Goal: Obtain resource: Download file/media

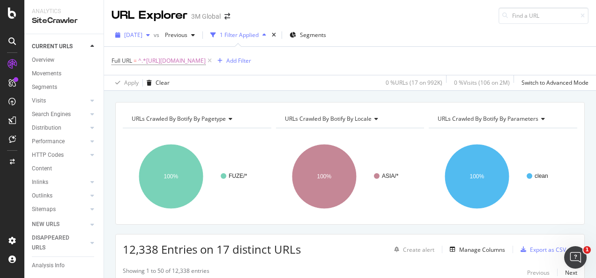
click at [142, 36] on span "[DATE]" at bounding box center [133, 35] width 18 height 8
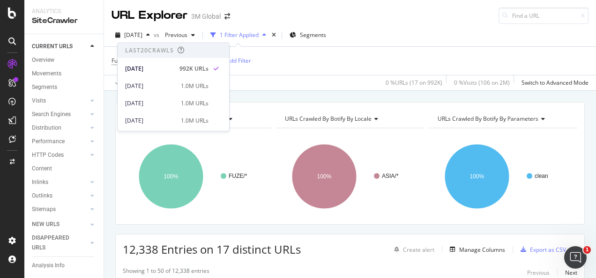
click at [390, 64] on div "Full URL = ^.*https://www.3m.com.au/3M/en_AU/gives-au/.*$ Add Filter" at bounding box center [350, 61] width 477 height 28
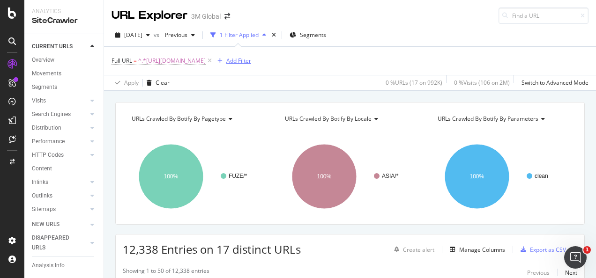
click at [251, 60] on div "Add Filter" at bounding box center [238, 61] width 25 height 8
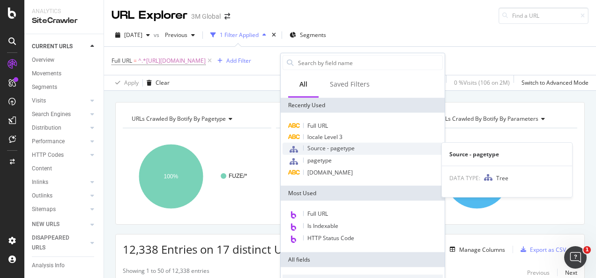
click at [326, 151] on span "Source - pagetype" at bounding box center [330, 148] width 47 height 8
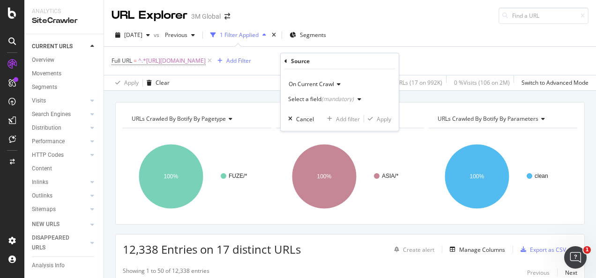
click at [338, 101] on div "(mandatory)" at bounding box center [337, 99] width 32 height 8
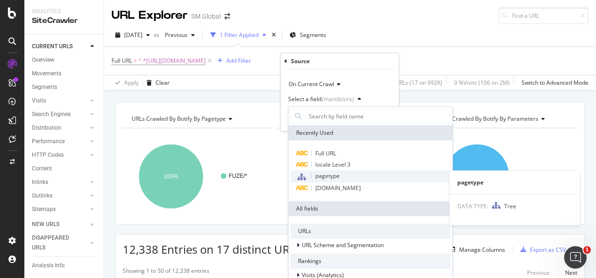
click at [334, 176] on span "pagetype" at bounding box center [327, 176] width 24 height 8
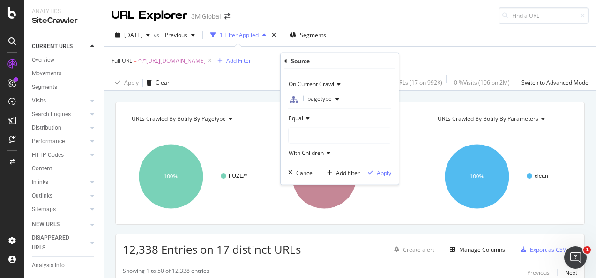
click at [310, 131] on div at bounding box center [340, 135] width 102 height 15
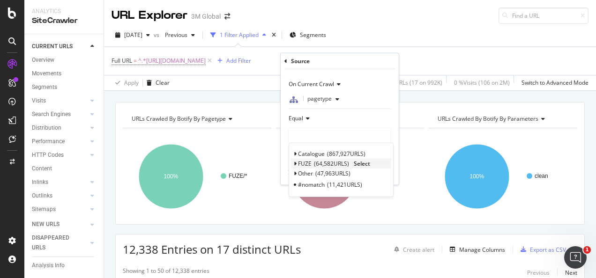
click at [362, 162] on span "Select" at bounding box center [362, 164] width 16 height 8
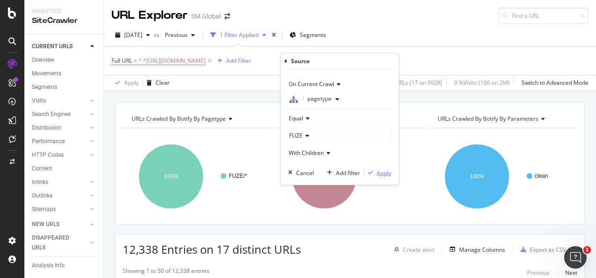
click at [381, 174] on div "Apply" at bounding box center [384, 173] width 15 height 8
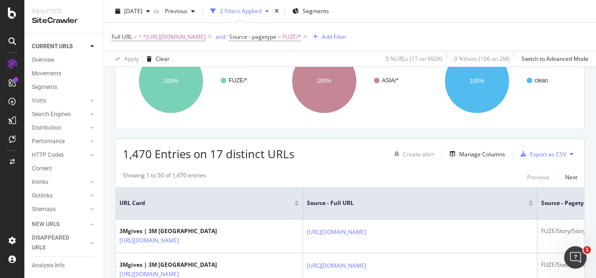
scroll to position [94, 0]
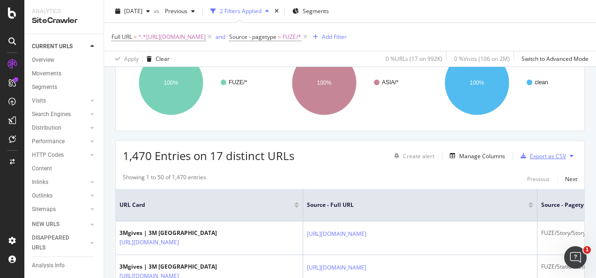
click at [530, 158] on div "Export as CSV" at bounding box center [548, 156] width 36 height 8
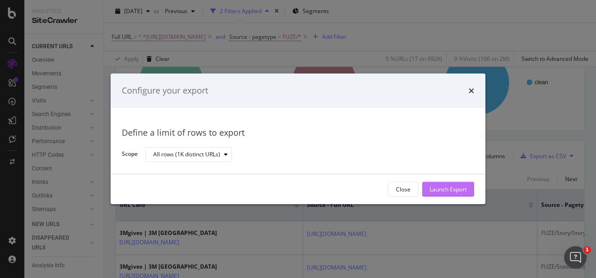
click at [446, 192] on div "Launch Export" at bounding box center [448, 190] width 37 height 8
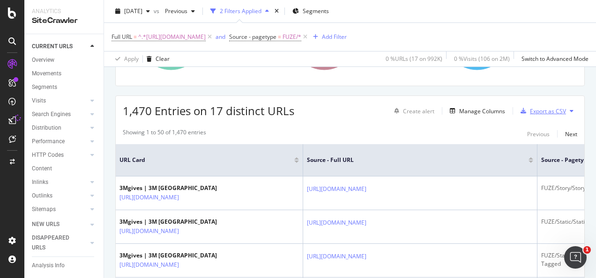
scroll to position [0, 0]
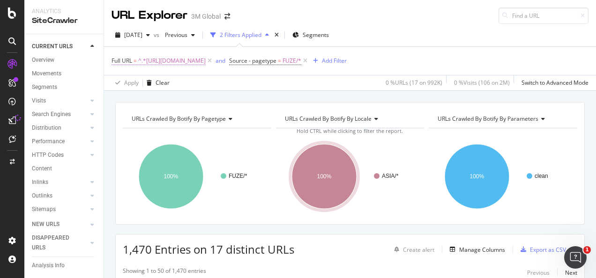
click at [201, 62] on span "^.*https://www.3m.com.au/3M/en_AU/gives-au/.*$" at bounding box center [171, 60] width 67 height 13
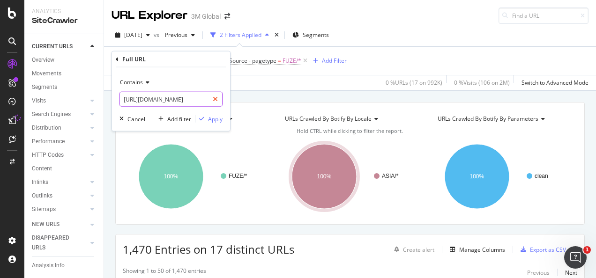
click at [214, 98] on icon at bounding box center [215, 99] width 5 height 7
click at [192, 100] on input "text" at bounding box center [171, 99] width 102 height 15
paste input "https://www.3m.co.kr/3M/ko_KR/p/dc/v000246047"
type input "https://www.3m.co.kr/3M/ko_KR/p/dc/v000246047"
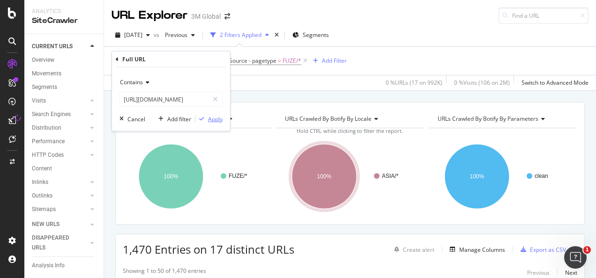
scroll to position [0, 0]
click at [215, 119] on div "Apply" at bounding box center [215, 119] width 15 height 8
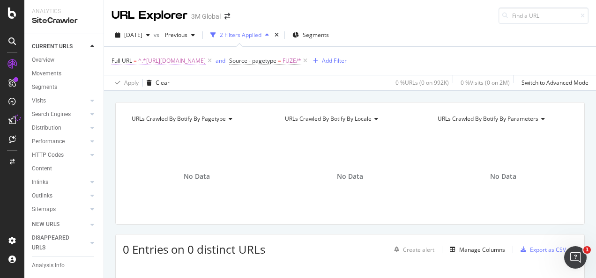
click at [206, 63] on span "^.*https://www.3m.co.kr/3M/ko_KR/p/dc/v000246047.*$" at bounding box center [171, 60] width 67 height 13
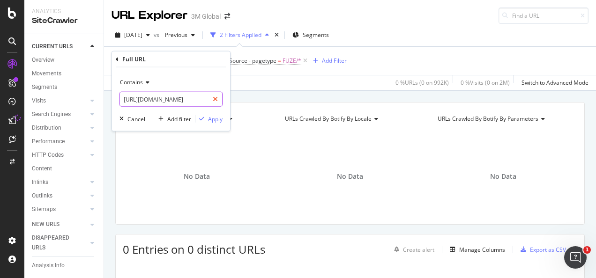
click at [213, 97] on icon at bounding box center [215, 99] width 5 height 7
click at [204, 95] on input "text" at bounding box center [171, 99] width 102 height 15
paste input "https://www.3m.co.kr/3M/ko_KR/p/dc/v000177486"
type input "https://www.3m.co.kr/3M/ko_KR/p/dc/v000177486"
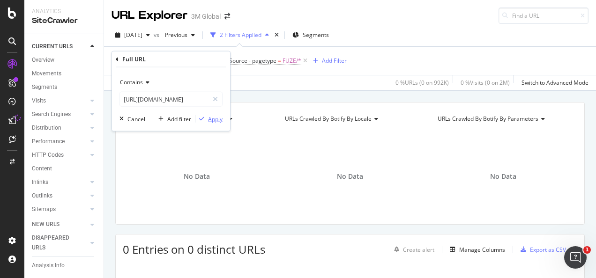
click at [215, 117] on div "Apply" at bounding box center [215, 119] width 15 height 8
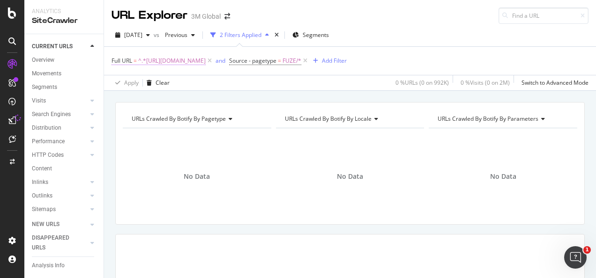
click at [204, 60] on span "^.*https://www.3m.co.kr/3M/ko_KR/p/dc/v000177486.*$" at bounding box center [171, 60] width 67 height 13
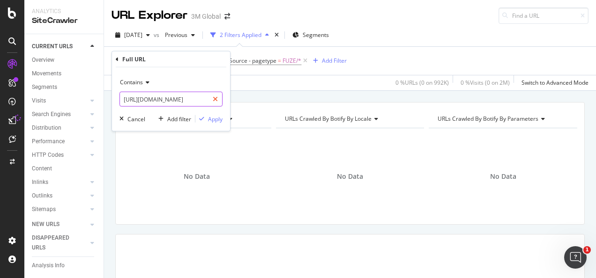
click at [214, 98] on icon at bounding box center [215, 99] width 5 height 7
click at [199, 98] on input "text" at bounding box center [171, 99] width 102 height 15
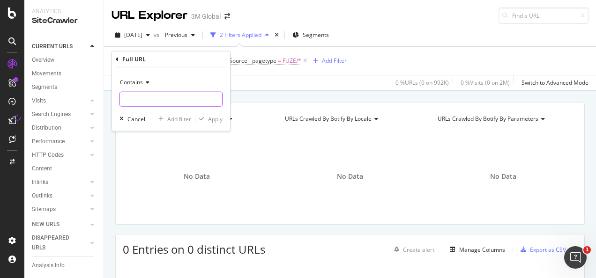
paste input "https://www.3m.co.kr/3M/ko_KR/p/dc/v000177486"
type input "https://www.3m.co.kr/3M/ko_KR/p/dc/v000177486"
click at [211, 119] on div "Apply" at bounding box center [215, 119] width 15 height 8
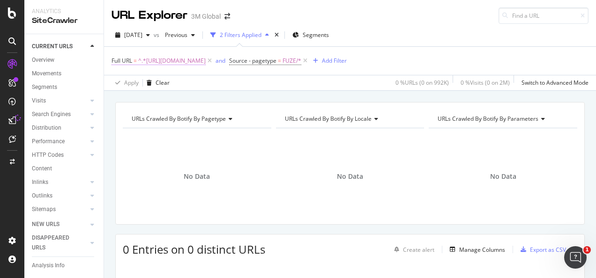
click at [206, 60] on span "^.*https://www.3m.co.kr/3M/ko_KR/p/dc/v000177486.*$" at bounding box center [171, 60] width 67 height 13
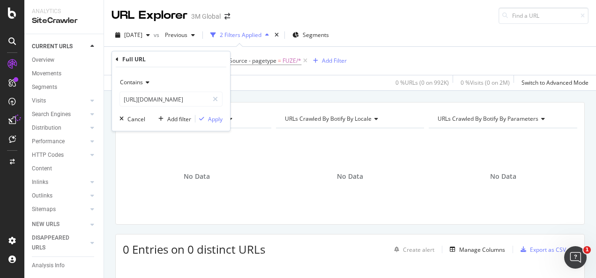
click at [216, 88] on div "Contains" at bounding box center [170, 82] width 103 height 15
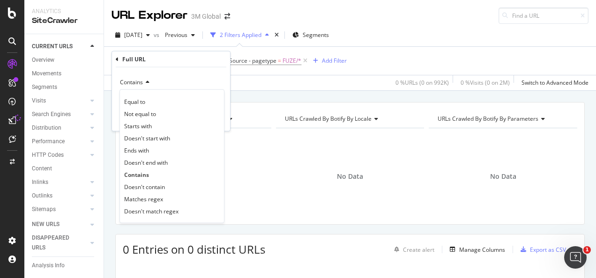
click at [201, 79] on div "Contains" at bounding box center [170, 82] width 103 height 15
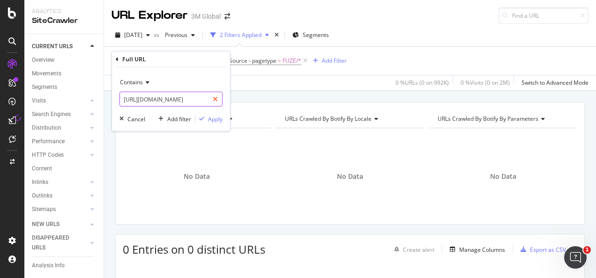
click at [217, 103] on div at bounding box center [216, 99] width 14 height 15
click at [211, 100] on input "text" at bounding box center [171, 99] width 102 height 15
paste input "https://www.3m.co.kr/3M/ko_KR/p/d/v000246047"
type input "https://www.3m.co.kr/3M/ko_KR/p/d/v000246047"
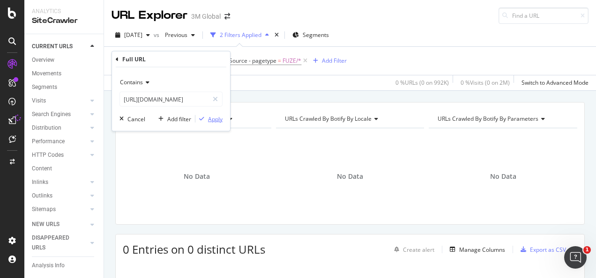
click at [215, 116] on div "Apply" at bounding box center [215, 119] width 15 height 8
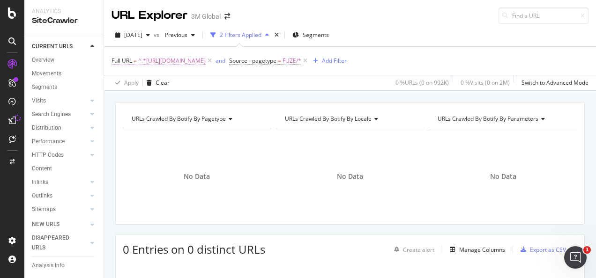
click at [194, 63] on span "^.*https://www.3m.co.kr/3M/ko_KR/p/d/v000246047.*$" at bounding box center [171, 60] width 67 height 13
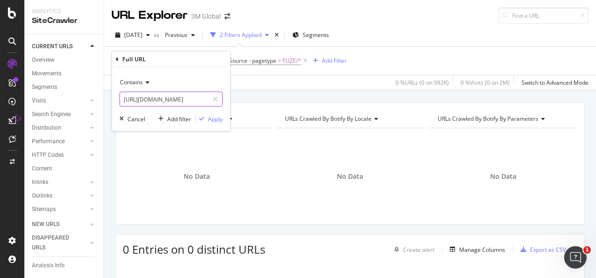
click at [202, 100] on input "https://www.3m.co.kr/3M/ko_KR/p/d/v000246047" at bounding box center [164, 99] width 89 height 15
drag, startPoint x: 211, startPoint y: 100, endPoint x: 198, endPoint y: 100, distance: 12.7
click at [211, 100] on div at bounding box center [216, 99] width 14 height 15
click at [198, 100] on input "text" at bounding box center [171, 99] width 102 height 15
paste input "https://www.3m.co.kr/3M/ko_KR/p/d/v000177486"
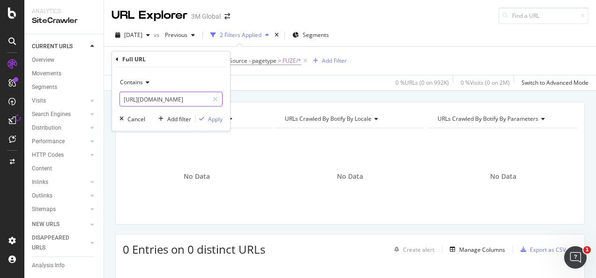
scroll to position [0, 47]
type input "https://www.3m.co.kr/3M/ko_KR/p/d/v000177486"
click at [205, 115] on div "Apply" at bounding box center [208, 119] width 27 height 8
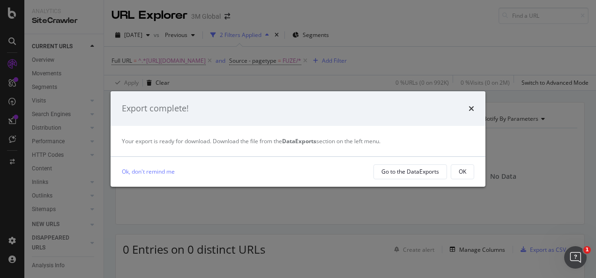
click at [466, 162] on div "Ok, don't remind me Go to the DataExports OK" at bounding box center [298, 172] width 375 height 30
click at [463, 169] on div "OK" at bounding box center [462, 172] width 7 height 8
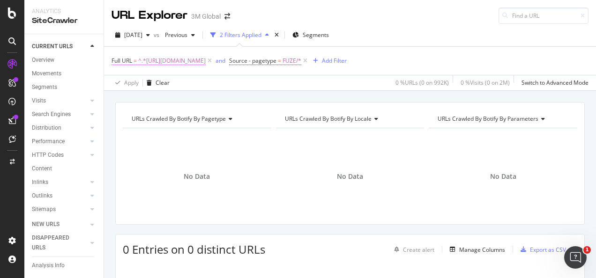
click at [206, 63] on span "^.*https://www.3m.co.kr/3M/ko_KR/p/d/v000177486.*$" at bounding box center [171, 60] width 67 height 13
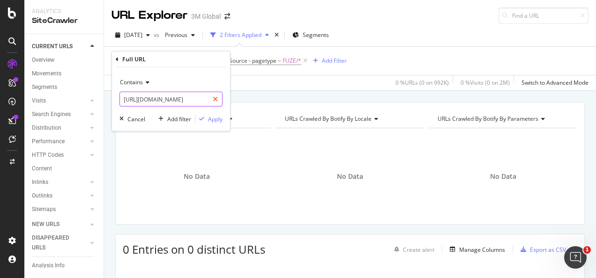
click at [215, 101] on icon at bounding box center [215, 99] width 5 height 7
click at [198, 100] on input "text" at bounding box center [171, 99] width 102 height 15
paste input "https://www.3mnz.co.nz/3M/en_NZ/p/dc/v000119881"
type input "https://www.3mnz.co.nz/3M/en_NZ/p/dc/v000119881"
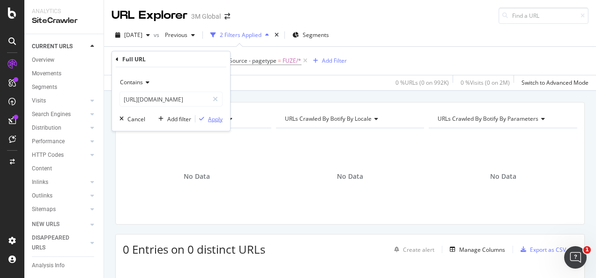
scroll to position [0, 0]
click at [212, 116] on div "Apply" at bounding box center [215, 119] width 15 height 8
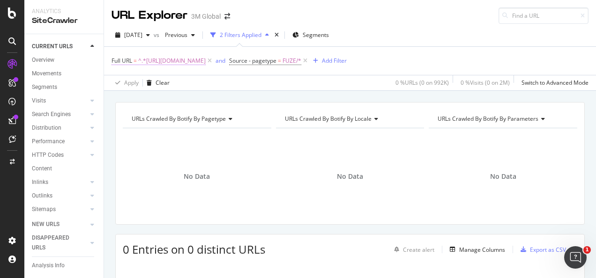
click at [188, 61] on span "^.*https://www.3mnz.co.nz/3M/en_NZ/p/dc/v000119881.*$" at bounding box center [171, 60] width 67 height 13
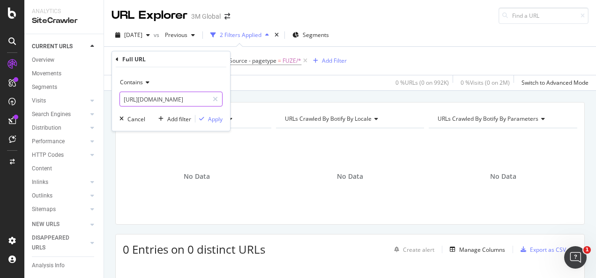
click at [215, 102] on div at bounding box center [216, 99] width 14 height 15
click at [192, 98] on input "text" at bounding box center [171, 99] width 102 height 15
paste input "https://www.3mnz.co.nz/3M/en_NZ/p/dc/v101291039"
type input "https://www.3mnz.co.nz/3M/en_NZ/p/dc/v101291039"
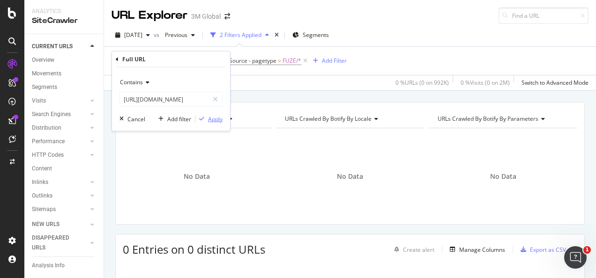
scroll to position [0, 0]
click at [211, 116] on div "Apply" at bounding box center [215, 119] width 15 height 8
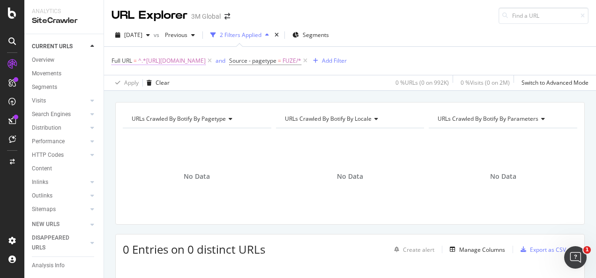
click at [206, 61] on span "^.*https://www.3mnz.co.nz/3M/en_NZ/p/dc/v101291039.*$" at bounding box center [171, 60] width 67 height 13
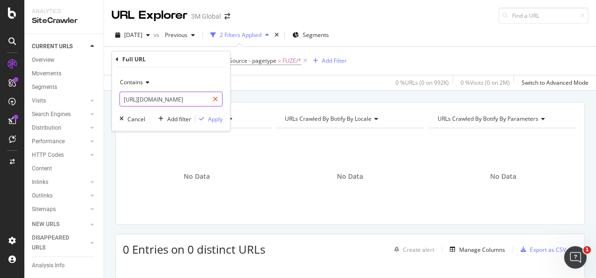
click at [218, 95] on div at bounding box center [216, 99] width 14 height 15
click at [201, 99] on input "text" at bounding box center [171, 99] width 102 height 15
paste input "https://www.3m.com.au/3M/en_AU/p/dc/v101291039"
type input "https://www.3m.com.au/3M/en_AU/p/dc/v101291039"
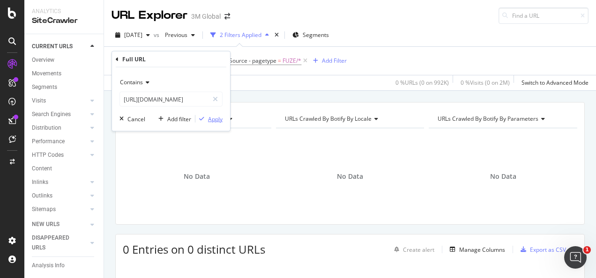
scroll to position [0, 0]
click at [214, 119] on div "Apply" at bounding box center [215, 119] width 15 height 8
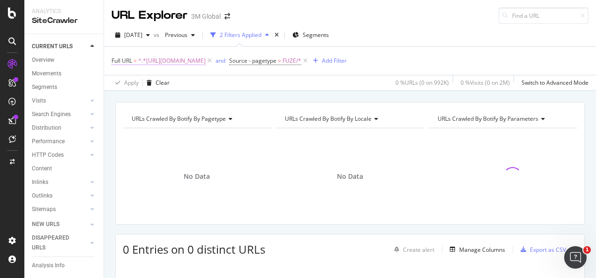
click at [206, 63] on span "^.*https://www.3m.com.au/3M/en_AU/p/dc/v101291039.*$" at bounding box center [171, 60] width 67 height 13
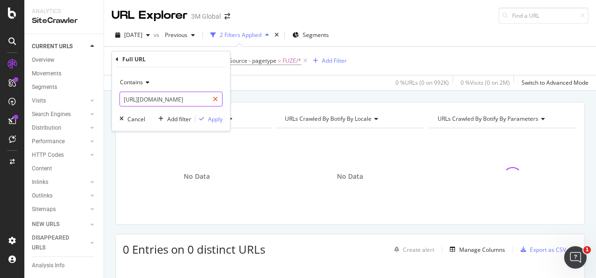
click at [217, 97] on icon at bounding box center [215, 99] width 5 height 7
click at [208, 94] on input "text" at bounding box center [171, 99] width 102 height 15
paste input "https://www.3mnz.co.nz/3M/en_NZ/p/d/v000119881"
type input "https://www.3mnz.co.nz/3M/en_NZ/p/d/v000119881"
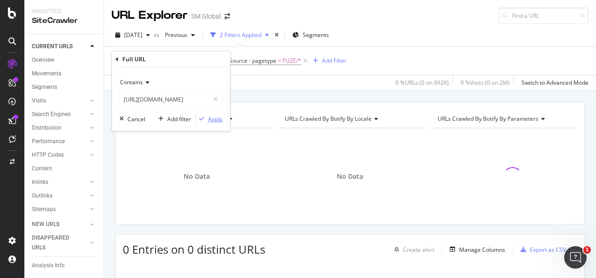
click at [211, 118] on div "Apply" at bounding box center [215, 119] width 15 height 8
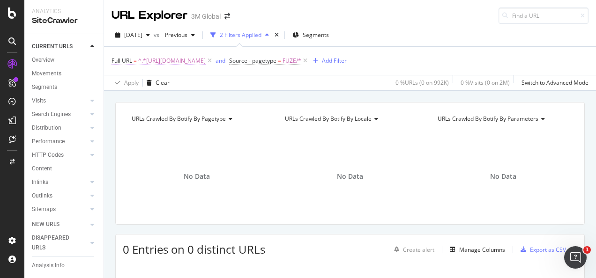
click at [206, 60] on span "^.*[URL][DOMAIN_NAME]" at bounding box center [171, 60] width 67 height 13
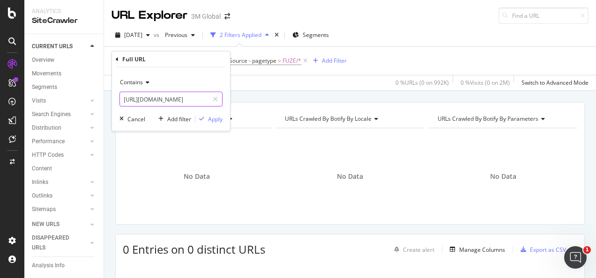
click at [213, 97] on icon at bounding box center [215, 99] width 5 height 7
click at [195, 96] on input "text" at bounding box center [171, 99] width 102 height 15
paste input "https://www.3m.com.au/3M/en_AU/p/d/v101291039"
type input "https://www.3m.com.au/3M/en_AU/p/d/v101291039"
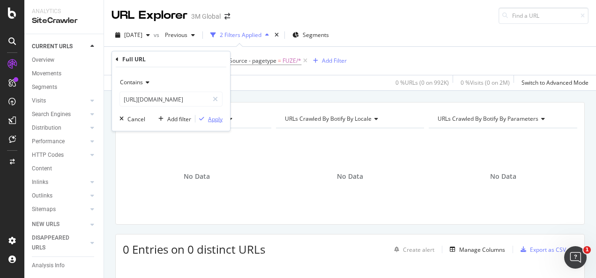
scroll to position [0, 0]
click at [210, 115] on div "Apply" at bounding box center [215, 119] width 15 height 8
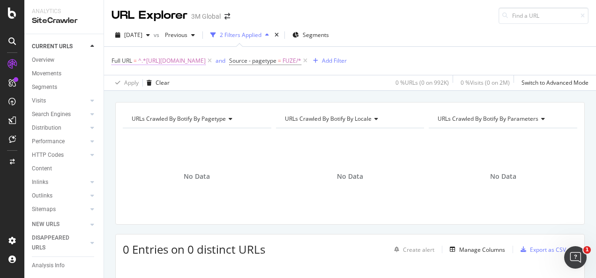
click at [191, 64] on span "^.*https://www.3m.com.au/3M/en_AU/p/d/v101291039.*$" at bounding box center [171, 60] width 67 height 13
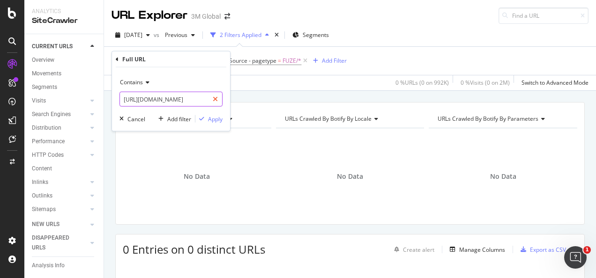
click at [216, 102] on icon at bounding box center [215, 99] width 5 height 7
click at [204, 104] on input "text" at bounding box center [171, 99] width 102 height 15
paste input "https://www.3m.co.kr/3M/ko_KR/p/dc/v000137093"
type input "https://www.3m.co.kr/3M/ko_KR/p/dc/v000137093"
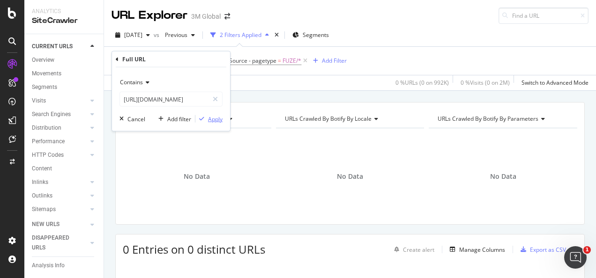
scroll to position [0, 0]
click at [221, 118] on div "Apply" at bounding box center [215, 119] width 15 height 8
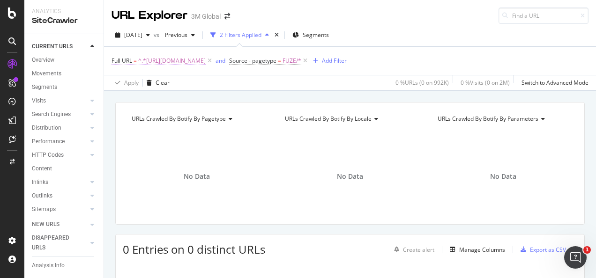
click at [206, 60] on span "^.*https://www.3m.co.kr/3M/ko_KR/p/dc/v000137093.*$" at bounding box center [171, 60] width 67 height 13
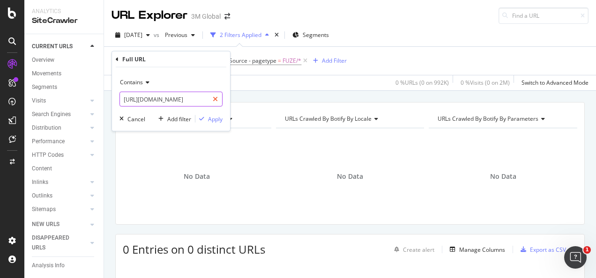
click at [217, 101] on icon at bounding box center [215, 99] width 5 height 7
click at [194, 100] on input "text" at bounding box center [171, 99] width 102 height 15
paste input "https://www.3m.co.kr/3M/ko_KR/p/dc/v100714696"
type input "https://www.3m.co.kr/3M/ko_KR/p/dc/v100714696"
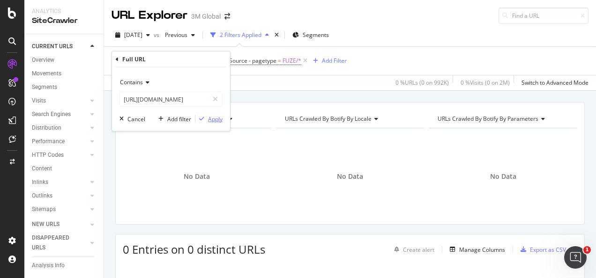
click at [212, 121] on div "Apply" at bounding box center [215, 119] width 15 height 8
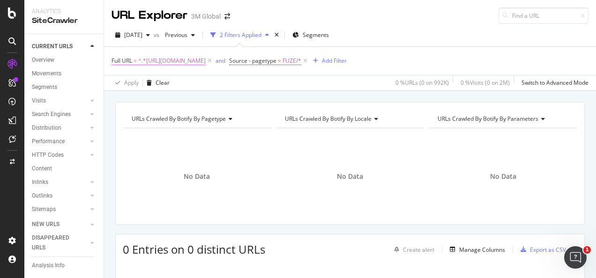
click at [206, 65] on span "^.*https://www.3m.co.kr/3M/ko_KR/p/dc/v100714696.*$" at bounding box center [171, 60] width 67 height 13
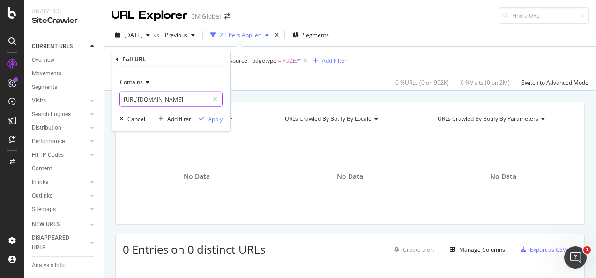
click at [218, 97] on div at bounding box center [216, 99] width 14 height 15
click at [205, 98] on input "text" at bounding box center [171, 99] width 102 height 15
paste input "https://www.3m.co.kr/3M/ko_KR/p/dc/v101886043"
type input "https://www.3m.co.kr/3M/ko_KR/p/dc/v101886043"
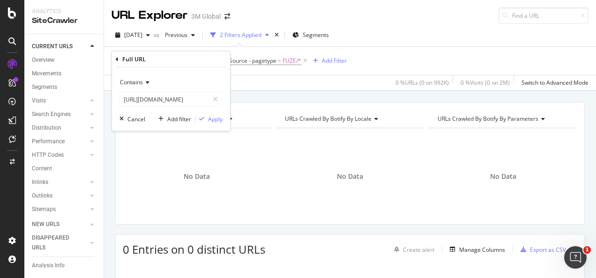
scroll to position [0, 0]
click at [213, 124] on div "Contains https://www.3m.co.kr/3M/ko_KR/p/dc/v101886043 Cancel Add filter Apply" at bounding box center [171, 99] width 118 height 64
click at [213, 121] on div "Apply" at bounding box center [215, 119] width 15 height 8
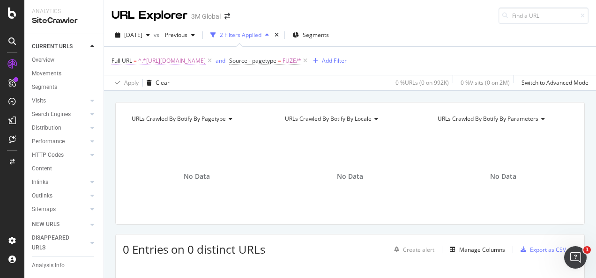
click at [206, 64] on span "^.*https://www.3m.co.kr/3M/ko_KR/p/dc/v101886043.*$" at bounding box center [171, 60] width 67 height 13
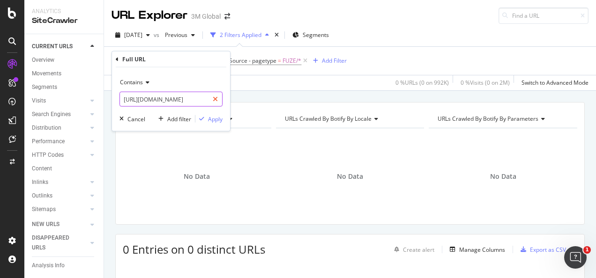
click at [213, 99] on icon at bounding box center [215, 99] width 5 height 7
click at [199, 99] on input "text" at bounding box center [171, 99] width 102 height 15
paste input "https://www.3m.co.kr/3M/ko_KR/p/d/v000137093"
type input "https://www.3m.co.kr/3M/ko_KR/p/d/v000137093"
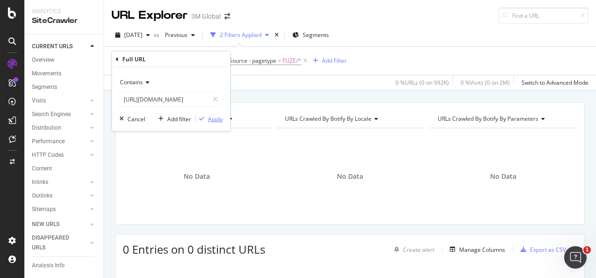
scroll to position [0, 0]
click at [209, 115] on div "Apply" at bounding box center [215, 119] width 15 height 8
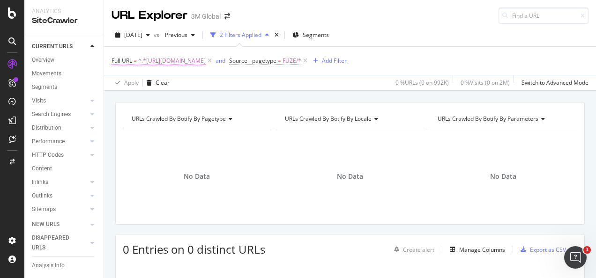
click at [206, 60] on span "^.*https://www.3m.co.kr/3M/ko_KR/p/d/v000137093.*$" at bounding box center [171, 60] width 67 height 13
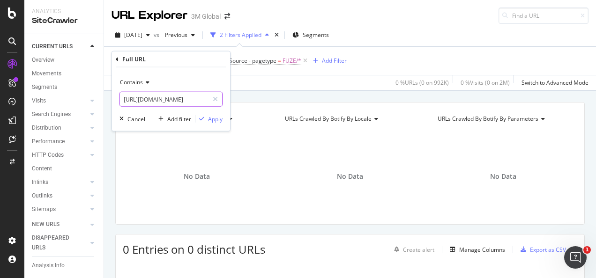
drag, startPoint x: 217, startPoint y: 96, endPoint x: 174, endPoint y: 102, distance: 43.5
click at [216, 96] on icon at bounding box center [215, 99] width 5 height 7
click at [175, 102] on input "text" at bounding box center [171, 99] width 102 height 15
paste input "https://www.3m.co.kr/3M/ko_KR/p/d/v100714696"
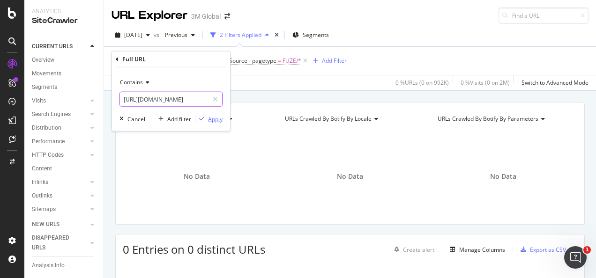
type input "https://www.3m.co.kr/3M/ko_KR/p/d/v100714696"
click at [219, 119] on div "Apply" at bounding box center [215, 119] width 15 height 8
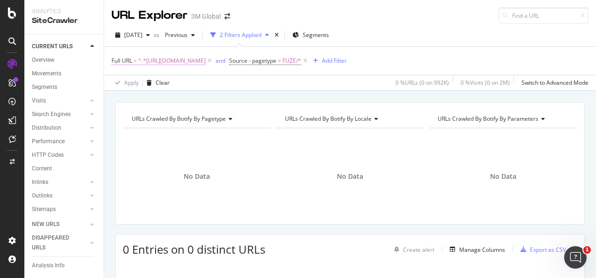
click at [206, 58] on span "^.*https://www.3m.co.kr/3M/ko_KR/p/d/v100714696.*$" at bounding box center [171, 60] width 67 height 13
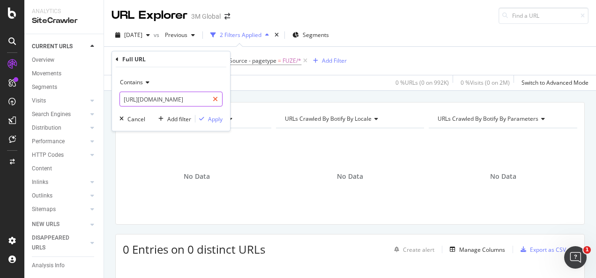
click at [215, 97] on icon at bounding box center [215, 99] width 5 height 7
click at [203, 100] on input "text" at bounding box center [171, 99] width 102 height 15
paste input "https://www.3m.co.kr/3M/ko_KR/p/d/v101886043"
type input "https://www.3m.co.kr/3M/ko_KR/p/d/v101886043"
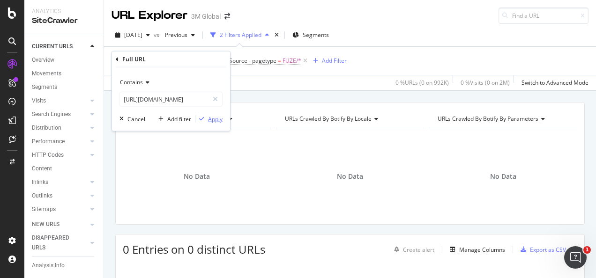
click at [208, 118] on div "Apply" at bounding box center [215, 119] width 15 height 8
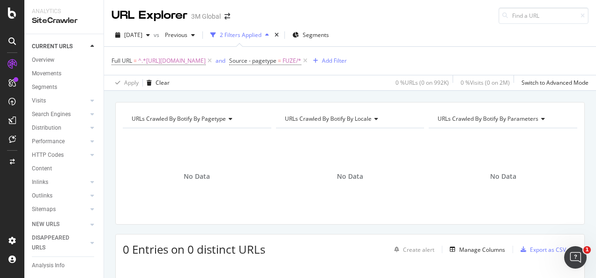
click at [236, 93] on div "URLs Crawled By Botify By pagetype Chart (by Value) Table Expand Export as CSV …" at bounding box center [350, 102] width 492 height 22
click at [186, 97] on div "URLs Crawled By Botify By pagetype Chart (by Value) Table Expand Export as CSV …" at bounding box center [350, 102] width 492 height 22
click at [276, 64] on span "Source - pagetype" at bounding box center [252, 61] width 47 height 8
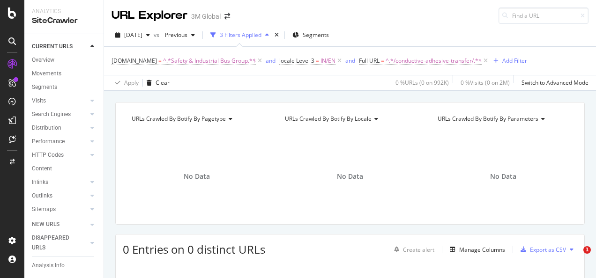
click at [326, 61] on span "IN/EN" at bounding box center [328, 60] width 15 height 13
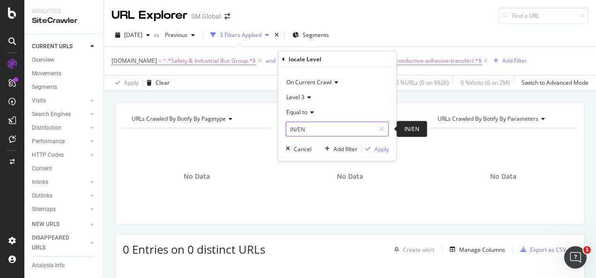
click at [319, 128] on input "IN/EN" at bounding box center [330, 129] width 89 height 15
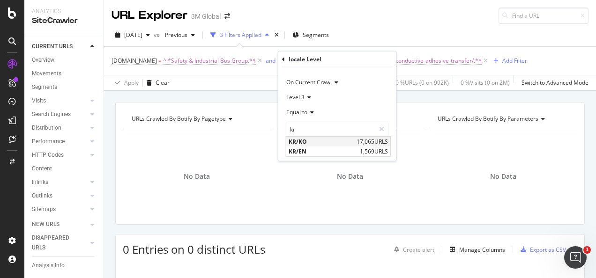
click at [316, 141] on span "KR/KO" at bounding box center [322, 142] width 66 height 8
type input "KR/KO"
click at [376, 147] on div "Apply" at bounding box center [381, 149] width 15 height 8
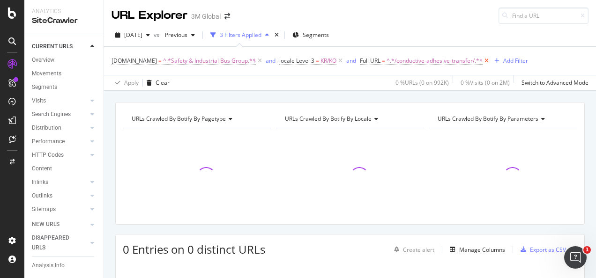
click at [485, 62] on icon at bounding box center [487, 60] width 8 height 9
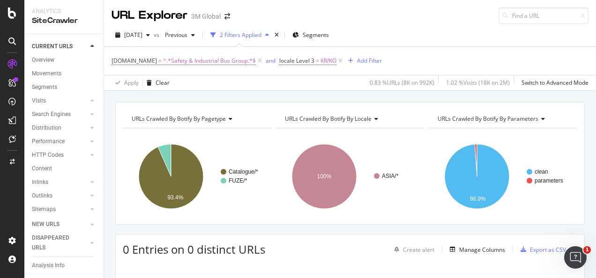
click at [336, 94] on div "URLs Crawled By Botify By pagetype Chart (by Value) Table Expand Export as CSV …" at bounding box center [350, 102] width 492 height 22
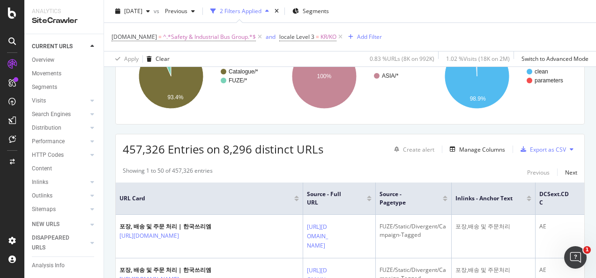
scroll to position [141, 0]
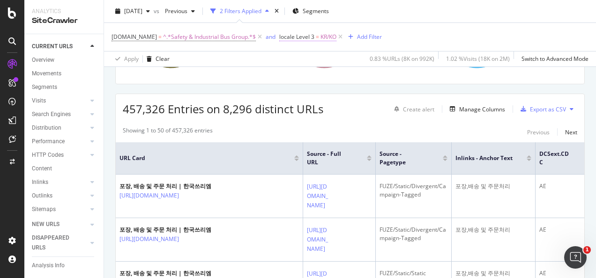
click at [312, 33] on span "locale Level 3 = KR/KO" at bounding box center [307, 37] width 57 height 8
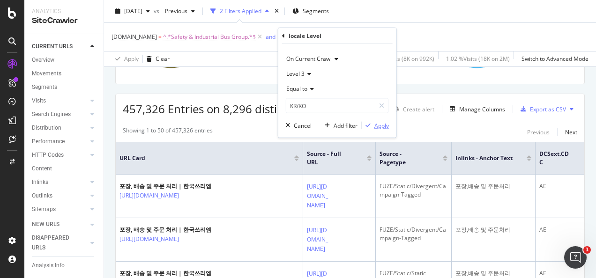
click at [379, 128] on div "Apply" at bounding box center [381, 125] width 15 height 8
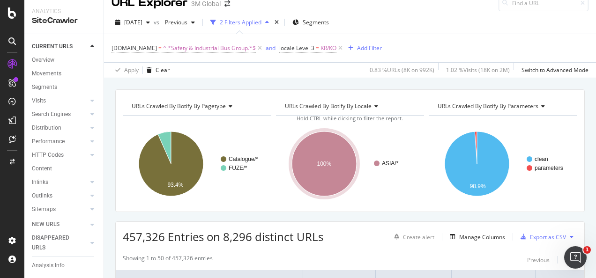
scroll to position [0, 0]
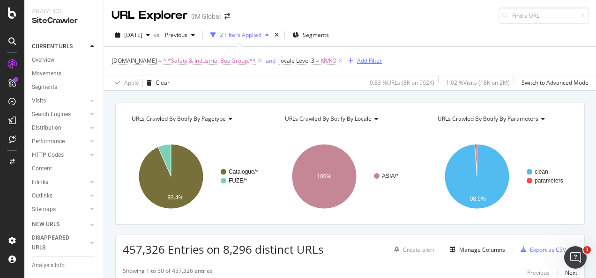
click at [362, 60] on div "Add Filter" at bounding box center [369, 61] width 25 height 8
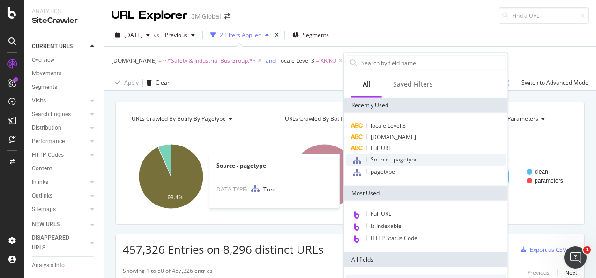
click at [389, 161] on span "Source - pagetype" at bounding box center [394, 160] width 47 height 8
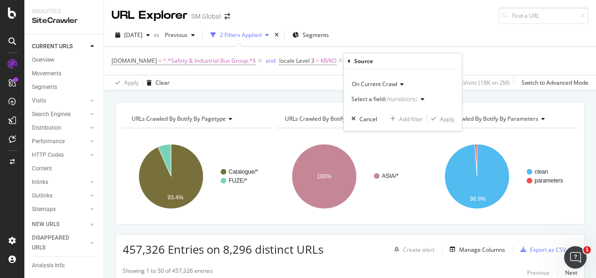
click at [417, 97] on div "button" at bounding box center [422, 100] width 11 height 6
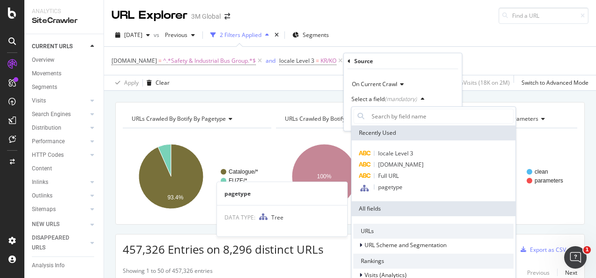
click at [395, 184] on span "pagetype" at bounding box center [390, 187] width 24 height 8
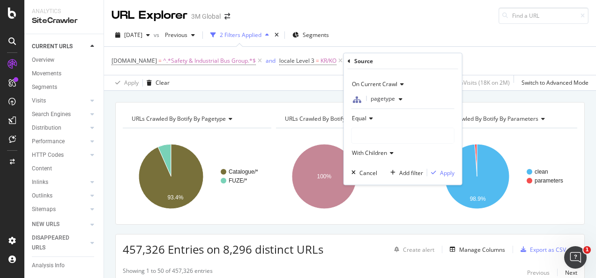
click at [413, 134] on div at bounding box center [403, 135] width 102 height 15
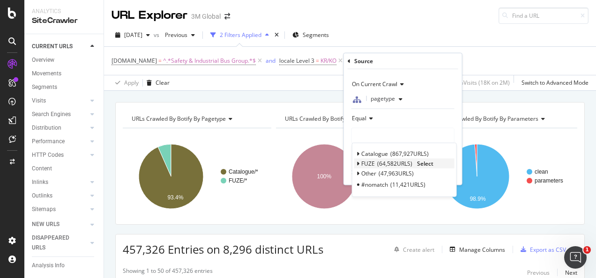
click at [429, 161] on span "Select" at bounding box center [425, 164] width 16 height 8
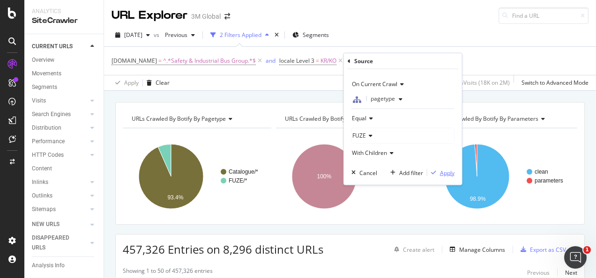
click at [440, 172] on div "Apply" at bounding box center [440, 173] width 27 height 8
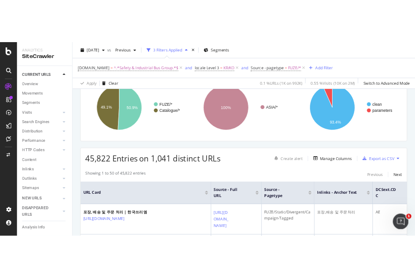
scroll to position [94, 0]
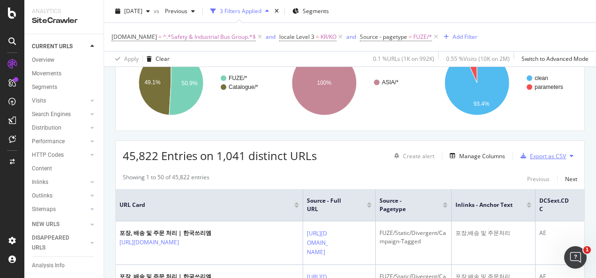
click at [530, 153] on div "Export as CSV" at bounding box center [548, 156] width 36 height 8
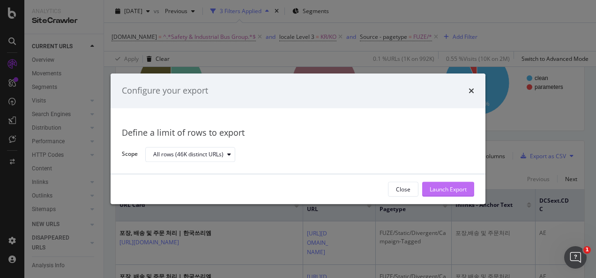
click at [466, 193] on div "Launch Export" at bounding box center [448, 190] width 37 height 8
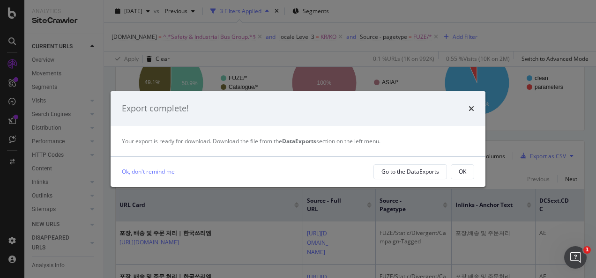
click at [460, 175] on div "OK" at bounding box center [462, 172] width 7 height 8
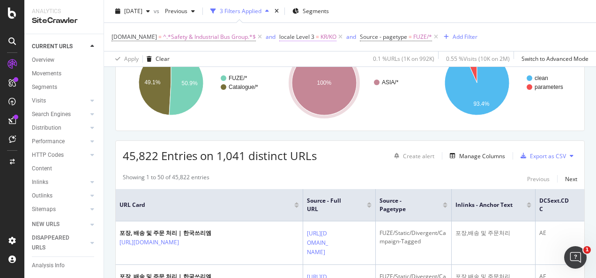
click at [304, 37] on span "locale Level 3" at bounding box center [296, 37] width 35 height 8
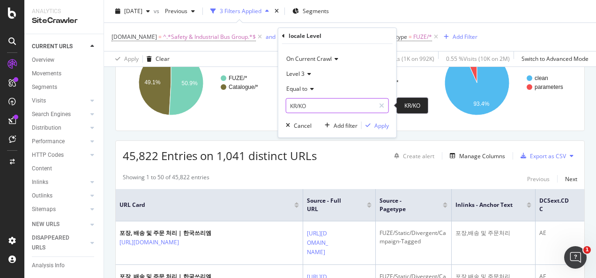
click at [315, 106] on input "KR/KO" at bounding box center [330, 105] width 89 height 15
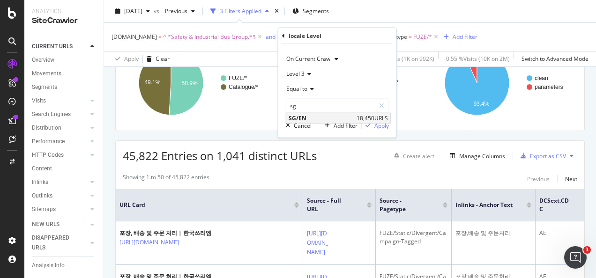
click at [312, 118] on span "SG/EN" at bounding box center [322, 118] width 66 height 8
type input "SG/EN"
click at [374, 127] on div "Apply" at bounding box center [381, 125] width 15 height 8
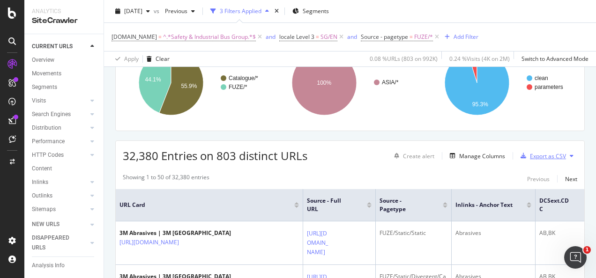
click at [530, 157] on div "Export as CSV" at bounding box center [548, 156] width 36 height 8
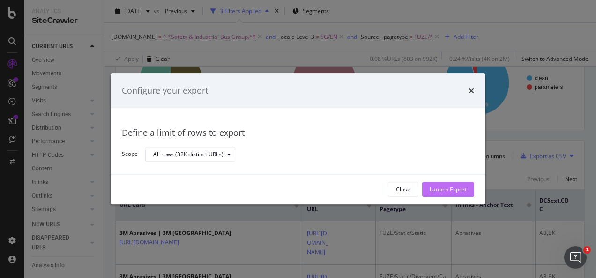
click at [438, 187] on div "Launch Export" at bounding box center [448, 190] width 37 height 8
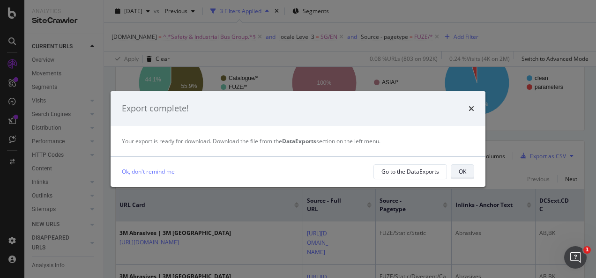
click at [464, 169] on div "OK" at bounding box center [462, 172] width 7 height 8
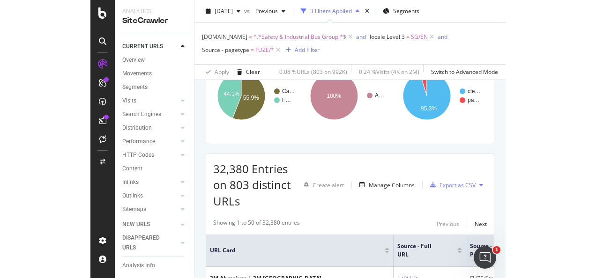
scroll to position [107, 0]
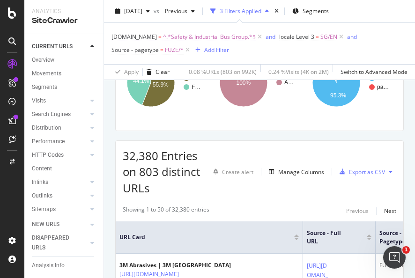
click at [194, 37] on span "^.*Safety & Industrial Bus Group.*$" at bounding box center [209, 36] width 93 height 13
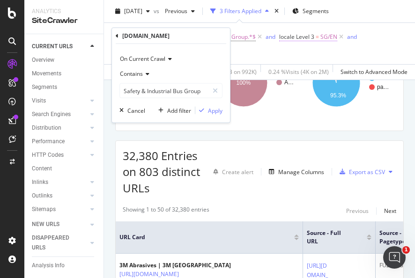
click at [289, 38] on span "locale Level 3" at bounding box center [296, 37] width 35 height 8
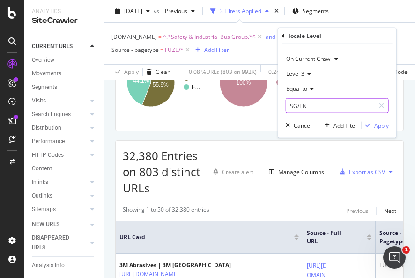
drag, startPoint x: 289, startPoint y: 38, endPoint x: 304, endPoint y: 105, distance: 68.8
click at [305, 105] on input "SG/EN" at bounding box center [330, 105] width 89 height 15
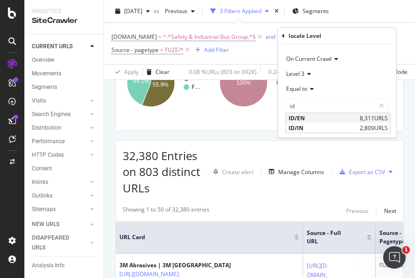
click at [304, 121] on span "ID/EN" at bounding box center [323, 118] width 69 height 8
type input "ID/EN"
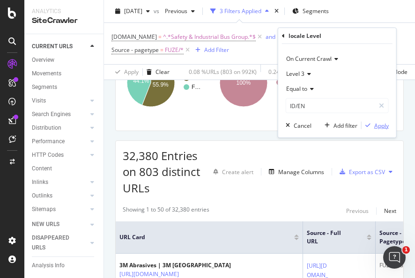
click at [382, 123] on div "Apply" at bounding box center [381, 125] width 15 height 8
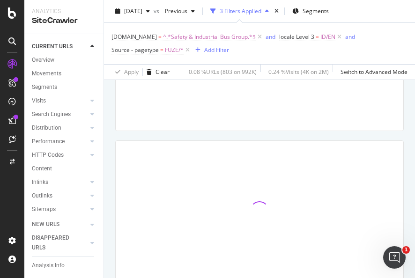
scroll to position [94, 0]
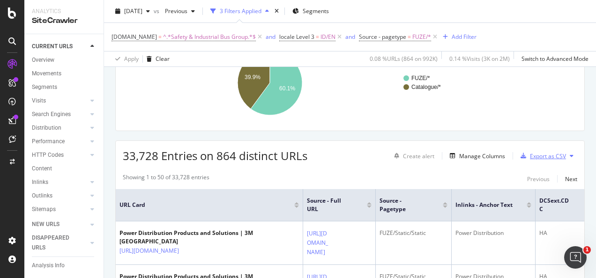
click at [531, 156] on div "Export as CSV" at bounding box center [548, 156] width 36 height 8
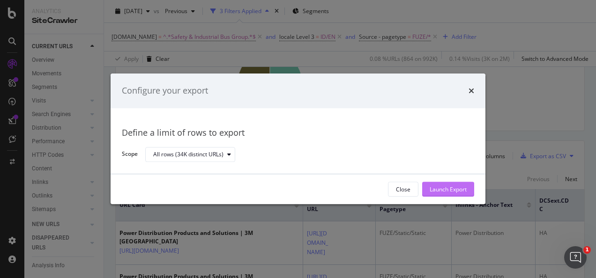
click at [428, 192] on button "Launch Export" at bounding box center [448, 189] width 52 height 15
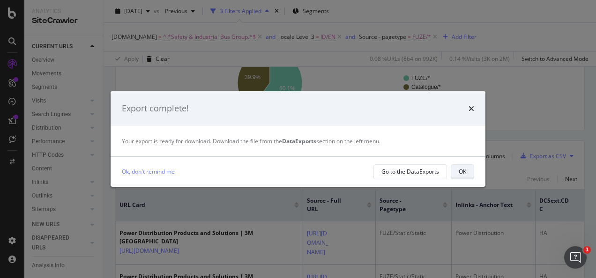
click at [464, 173] on div "OK" at bounding box center [462, 172] width 7 height 8
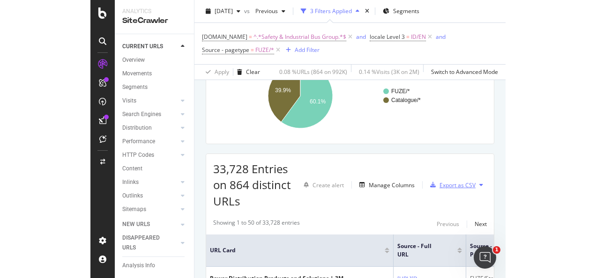
scroll to position [107, 0]
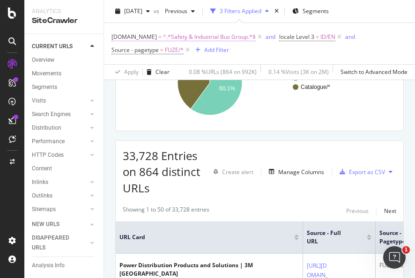
click at [233, 38] on span "^.*Safety & Industrial Bus Group.*$" at bounding box center [209, 36] width 93 height 13
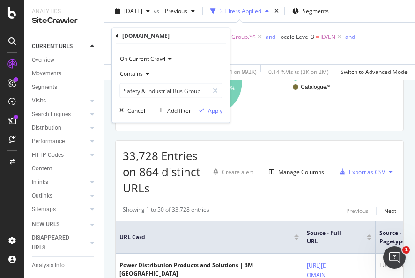
click at [293, 32] on span "locale Level 3 = ID/EN" at bounding box center [311, 36] width 64 height 13
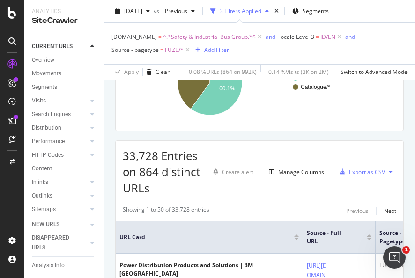
click at [300, 36] on span "locale Level 3" at bounding box center [296, 37] width 35 height 8
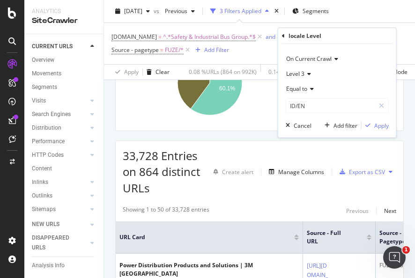
click at [302, 114] on div "On Current Crawl Level 3 Equal to ID/EN ID/EN Cancel Add filter Apply" at bounding box center [337, 91] width 118 height 94
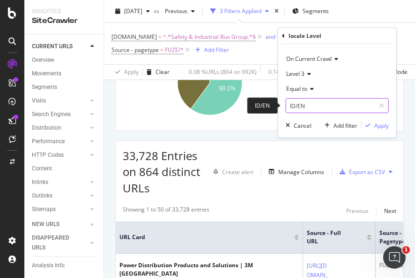
click at [302, 112] on input "ID/EN" at bounding box center [330, 105] width 89 height 15
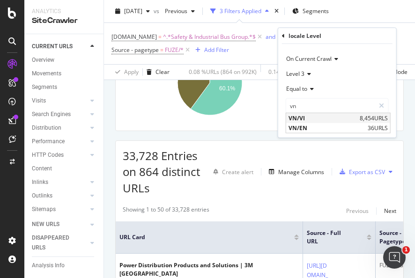
click at [314, 116] on span "VN/VI" at bounding box center [323, 118] width 69 height 8
type input "VN/VI"
drag, startPoint x: 367, startPoint y: 126, endPoint x: 410, endPoint y: 105, distance: 47.2
click at [368, 126] on icon "button" at bounding box center [368, 126] width 5 height 6
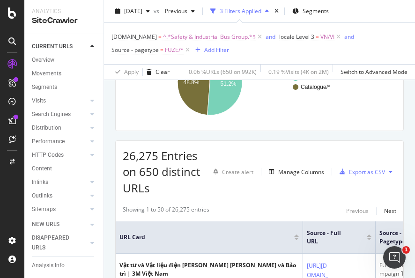
scroll to position [94, 0]
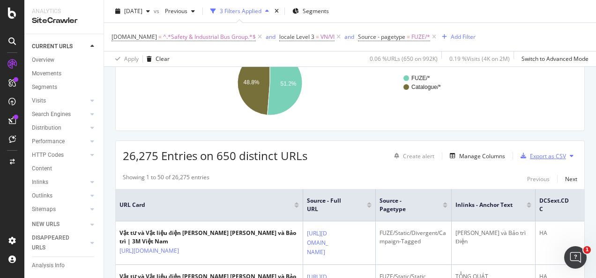
click at [546, 153] on div "Export as CSV" at bounding box center [548, 156] width 36 height 8
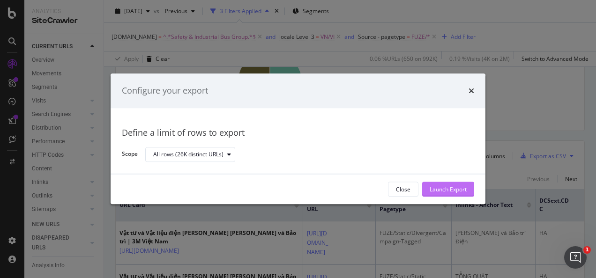
click at [455, 191] on div "Launch Export" at bounding box center [448, 190] width 37 height 8
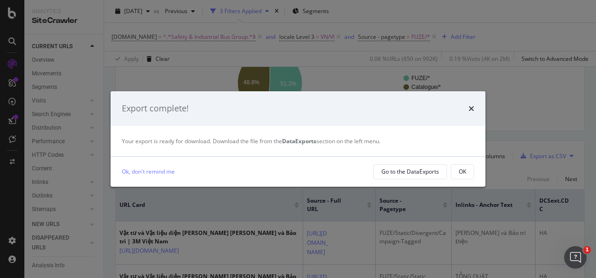
click at [467, 170] on button "OK" at bounding box center [462, 171] width 23 height 15
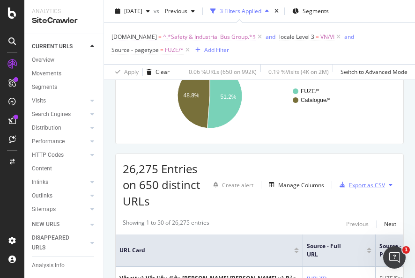
scroll to position [107, 0]
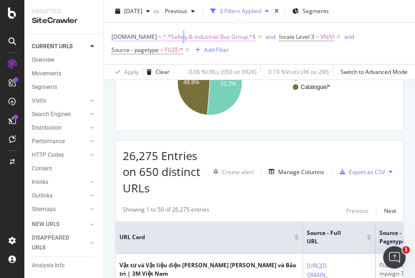
click at [181, 35] on span "^.*Safety & Industrial Bus Group.*$" at bounding box center [209, 36] width 93 height 13
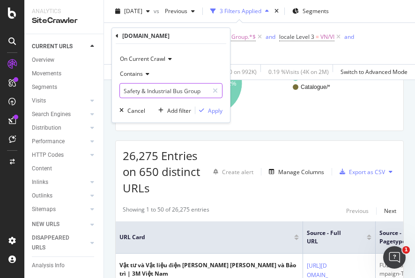
drag, startPoint x: 181, startPoint y: 35, endPoint x: 157, endPoint y: 91, distance: 61.5
click at [158, 91] on input "Safety & Industrial Bus Group" at bounding box center [164, 90] width 89 height 15
type input "Transport"
click at [203, 114] on div "On Current Crawl Contains Transport Cancel Add filter Apply" at bounding box center [171, 83] width 118 height 79
click at [210, 111] on div "Apply" at bounding box center [215, 110] width 15 height 8
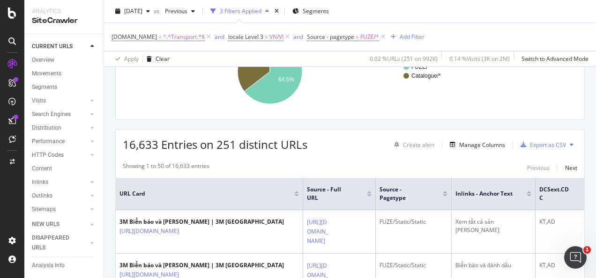
scroll to position [94, 0]
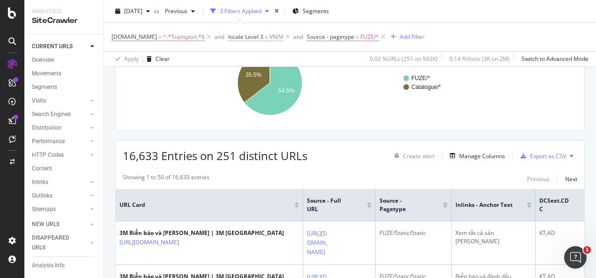
click at [271, 40] on span "VN/VI" at bounding box center [276, 36] width 14 height 13
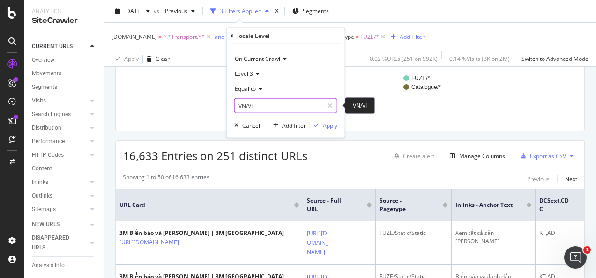
click at [264, 106] on input "VN/VI" at bounding box center [279, 105] width 89 height 15
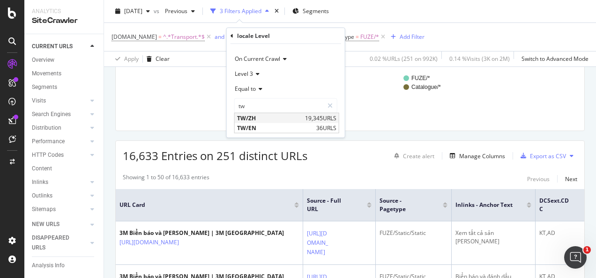
click at [248, 116] on span "TW/ZH" at bounding box center [270, 118] width 66 height 8
type input "TW/ZH"
click at [334, 125] on div "Apply" at bounding box center [330, 125] width 15 height 8
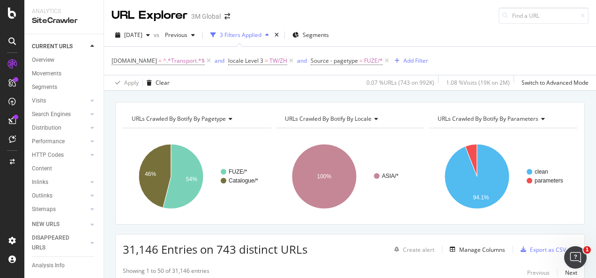
scroll to position [47, 0]
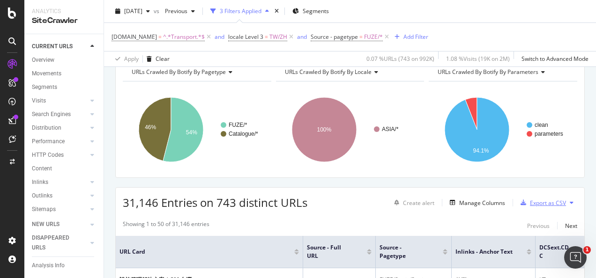
click at [530, 202] on div "Export as CSV" at bounding box center [548, 203] width 36 height 8
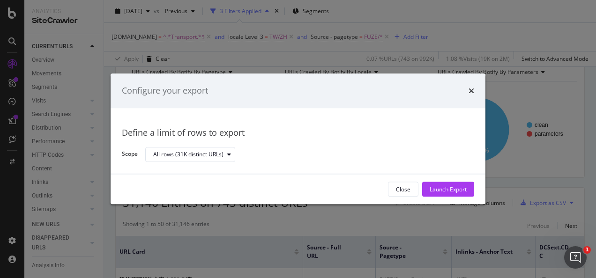
click at [471, 192] on button "Launch Export" at bounding box center [448, 189] width 52 height 15
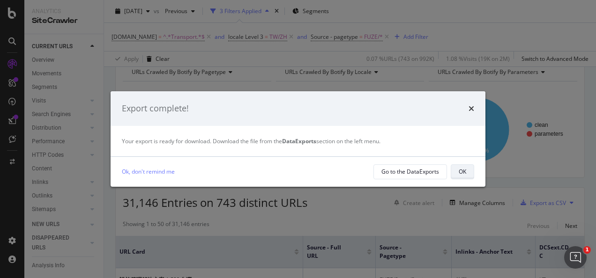
click at [459, 173] on div "OK" at bounding box center [462, 172] width 7 height 8
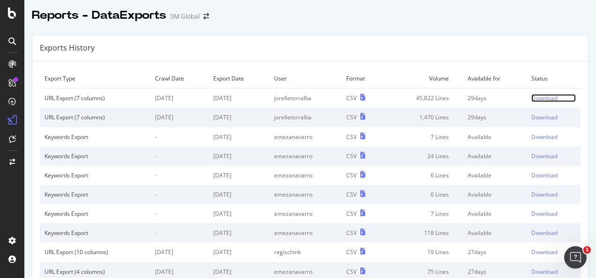
click at [536, 95] on div "Download" at bounding box center [544, 98] width 26 height 8
click at [531, 99] on div "Download" at bounding box center [544, 98] width 26 height 8
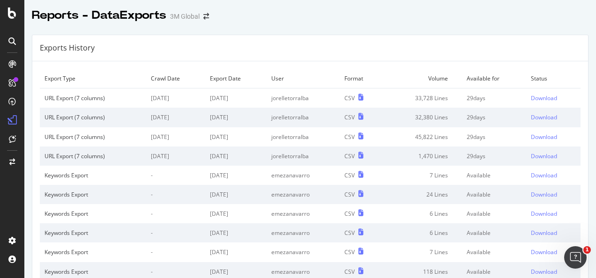
click at [417, 42] on div "Exports History" at bounding box center [310, 48] width 556 height 26
click at [531, 97] on div "Download" at bounding box center [544, 98] width 26 height 8
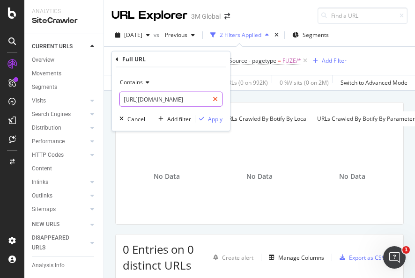
click at [210, 99] on div at bounding box center [216, 99] width 14 height 15
drag, startPoint x: 207, startPoint y: 98, endPoint x: 216, endPoint y: 108, distance: 13.3
click at [207, 98] on input "text" at bounding box center [171, 99] width 102 height 15
paste input "[URL][DOMAIN_NAME]"
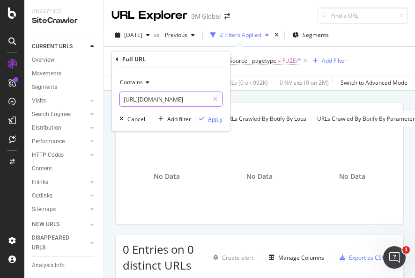
type input "https://www.3m.co.id/3M/en_ID/p/dc/b40071654/"
click at [213, 118] on div "Apply" at bounding box center [215, 119] width 15 height 8
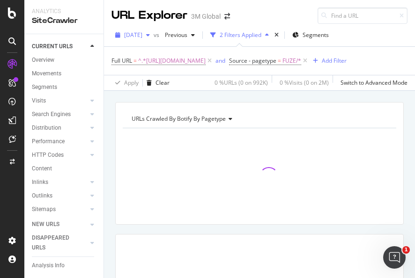
click at [150, 35] on icon "button" at bounding box center [148, 35] width 4 height 6
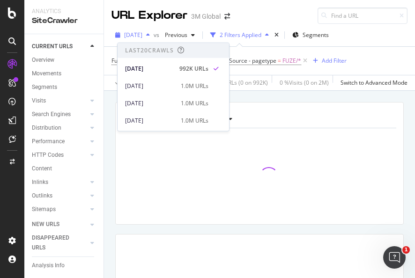
click at [150, 33] on icon "button" at bounding box center [148, 35] width 4 height 6
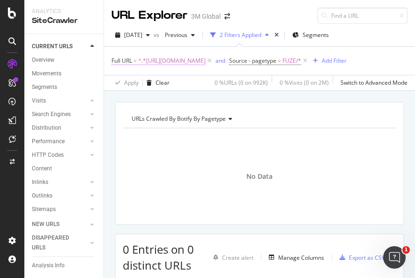
click at [206, 66] on span "^.*https://www.3m.co.id/3M/en_ID/p/dc/b40071654/.*$" at bounding box center [171, 60] width 67 height 13
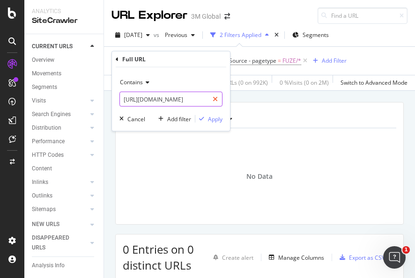
click at [219, 96] on div at bounding box center [216, 99] width 14 height 15
click at [200, 97] on input "text" at bounding box center [171, 99] width 102 height 15
paste input "https://www.3m.co.id/3M/en_ID/p/d/b40071654/"
type input "https://www.3m.co.id/3M/en_ID/p/d/b40071654/"
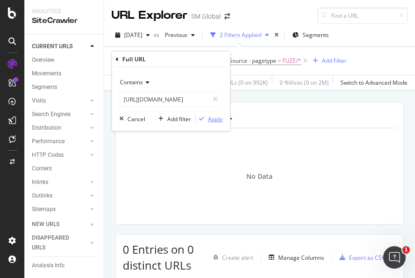
click at [208, 117] on div "Apply" at bounding box center [215, 119] width 15 height 8
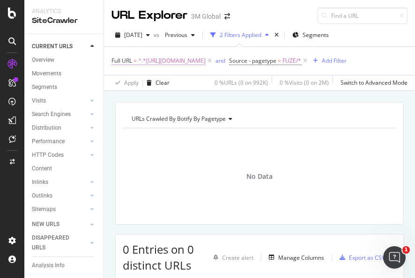
click at [206, 66] on span "^.*https://www.3m.co.id/3M/en_ID/p/d/b40071654/.*$" at bounding box center [171, 60] width 67 height 13
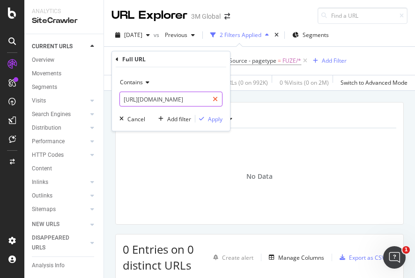
drag, startPoint x: 214, startPoint y: 101, endPoint x: 201, endPoint y: 101, distance: 12.7
click at [213, 101] on icon at bounding box center [215, 99] width 5 height 7
click at [201, 101] on input "text" at bounding box center [171, 99] width 102 height 15
paste input "https://www.3mcompany.jp/3M/ja_JP/electronics-jp/Semi-Conductors/"
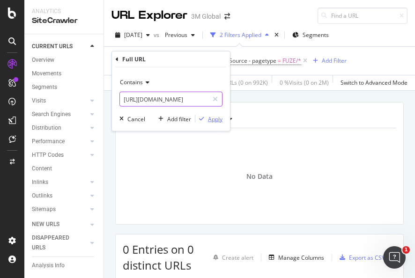
type input "https://www.3mcompany.jp/3M/ja_JP/electronics-jp/Semi-Conductors/"
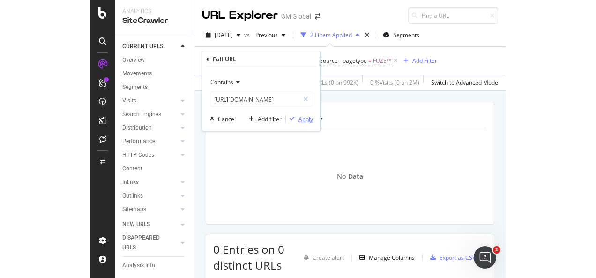
scroll to position [0, 0]
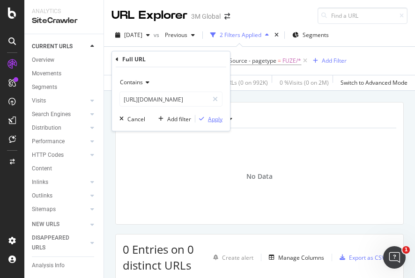
click at [216, 119] on div "Apply" at bounding box center [215, 119] width 15 height 8
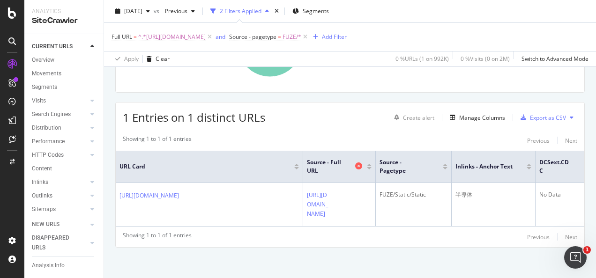
scroll to position [168, 0]
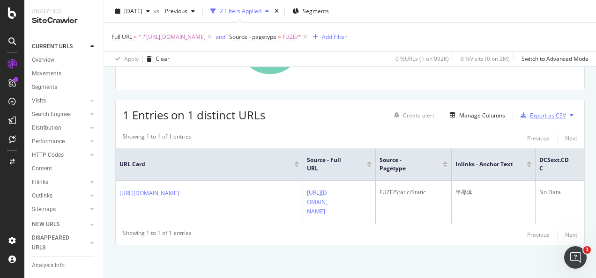
click at [415, 112] on div "Export as CSV" at bounding box center [548, 116] width 36 height 8
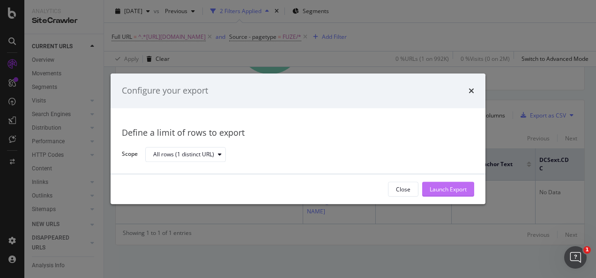
click at [415, 189] on div "Launch Export" at bounding box center [448, 190] width 37 height 8
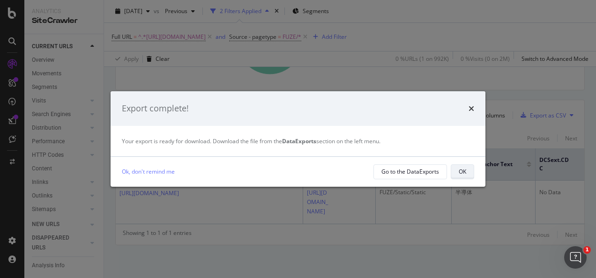
click at [415, 174] on button "OK" at bounding box center [462, 171] width 23 height 15
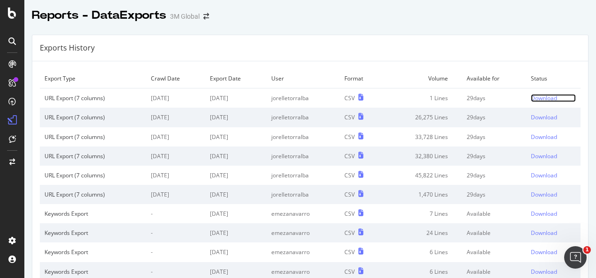
click at [541, 94] on div "Download" at bounding box center [544, 98] width 26 height 8
click at [531, 97] on div "Download" at bounding box center [544, 98] width 26 height 8
click at [541, 98] on div "Download" at bounding box center [544, 98] width 26 height 8
drag, startPoint x: 298, startPoint y: 18, endPoint x: 277, endPoint y: 144, distance: 128.2
click at [277, 144] on td "jorelletorralba" at bounding box center [303, 136] width 73 height 19
